Goal: Book appointment/travel/reservation

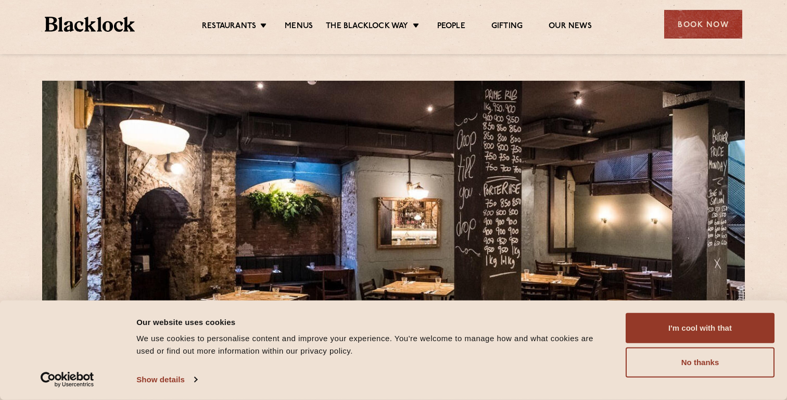
click at [718, 8] on div "Restaurants [GEOGRAPHIC_DATA] [GEOGRAPHIC_DATA] [GEOGRAPHIC_DATA] [GEOGRAPHIC_D…" at bounding box center [393, 23] width 728 height 46
click at [714, 15] on div "Book Now" at bounding box center [703, 24] width 78 height 29
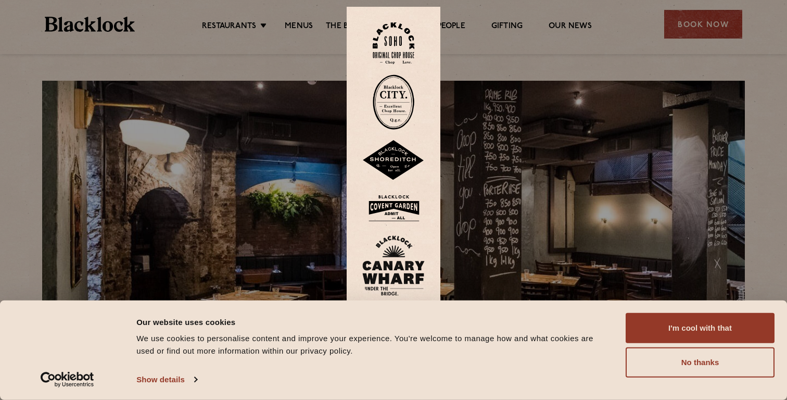
click at [396, 160] on img at bounding box center [393, 160] width 62 height 41
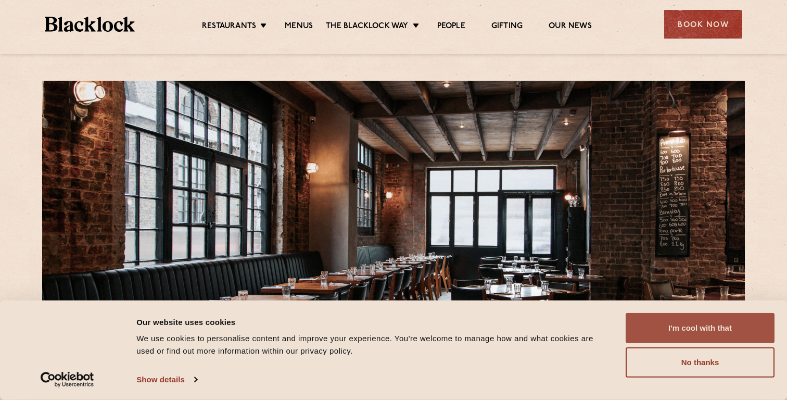
click at [673, 320] on button "I'm cool with that" at bounding box center [699, 328] width 149 height 30
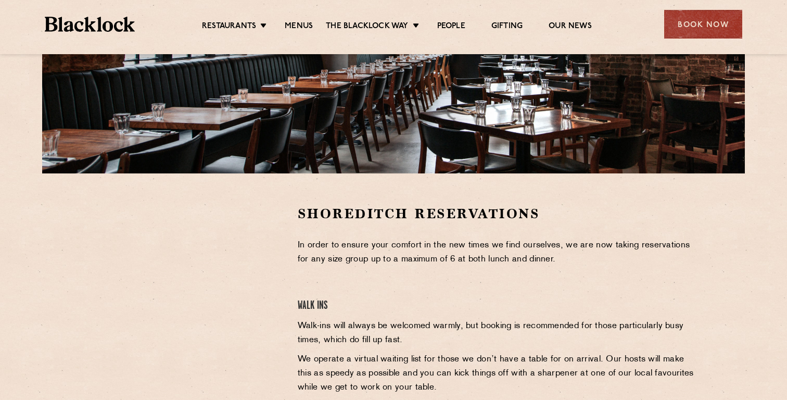
scroll to position [202, 0]
